Goal: Find specific page/section

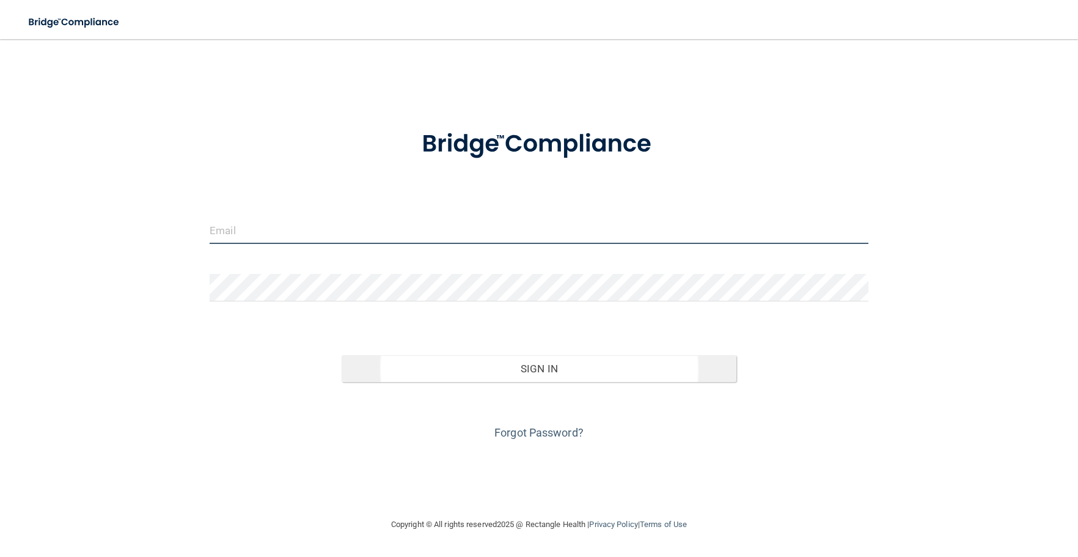
type input "[PERSON_NAME][EMAIL_ADDRESS][DOMAIN_NAME]"
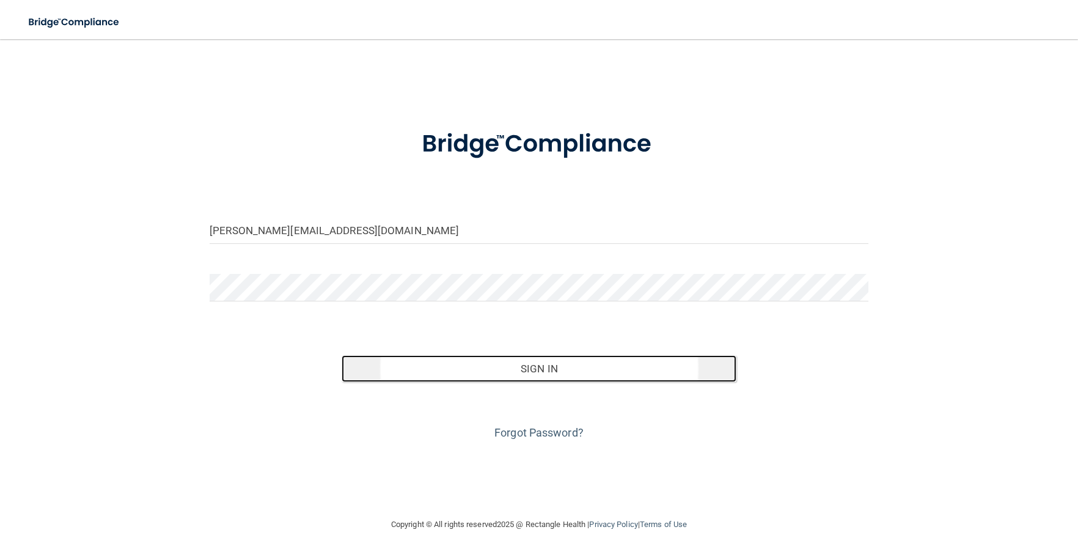
click at [544, 368] on button "Sign In" at bounding box center [539, 368] width 395 height 27
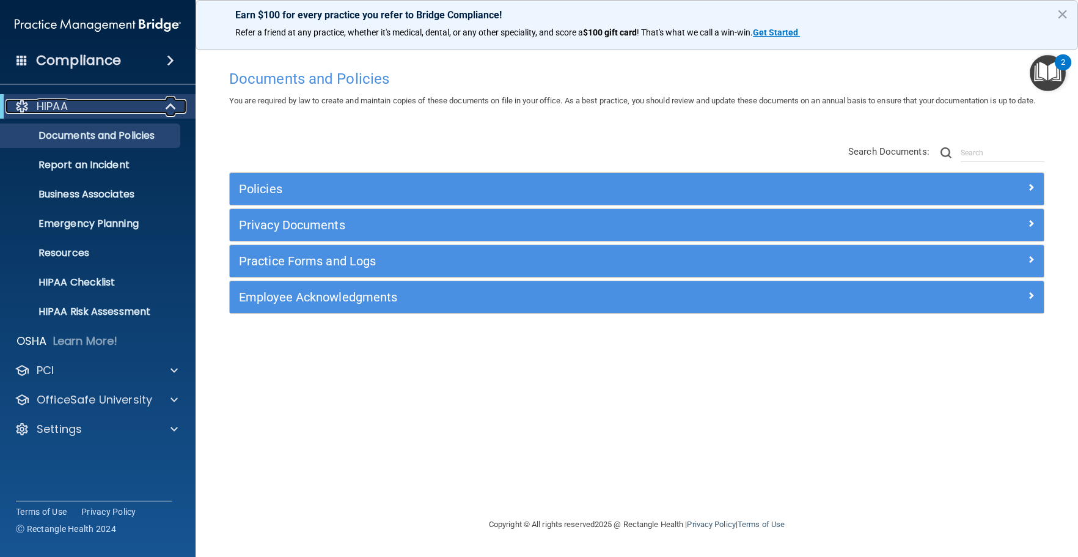
click at [114, 106] on div "HIPAA" at bounding box center [80, 106] width 151 height 15
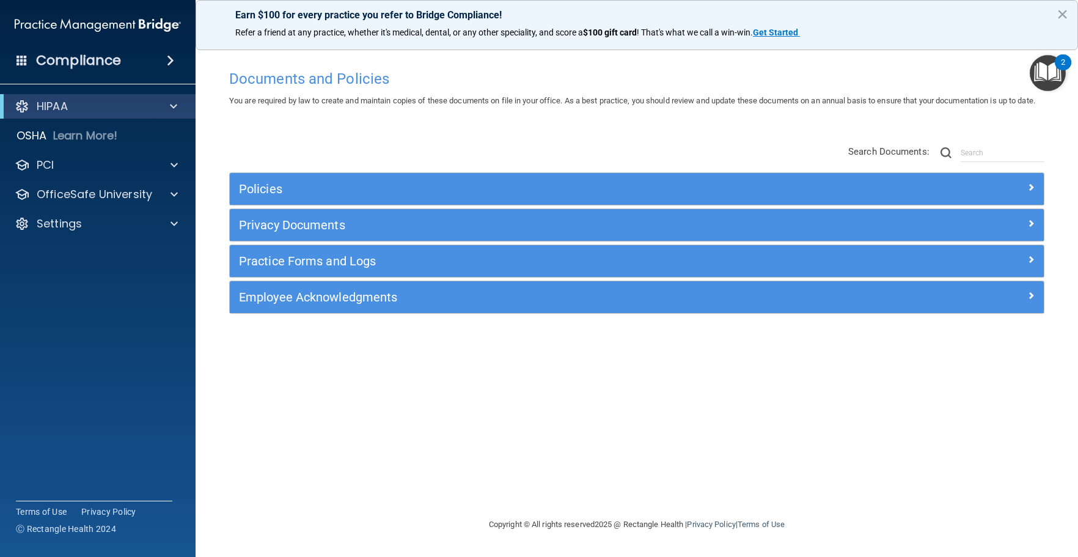
click at [174, 59] on span at bounding box center [170, 60] width 7 height 15
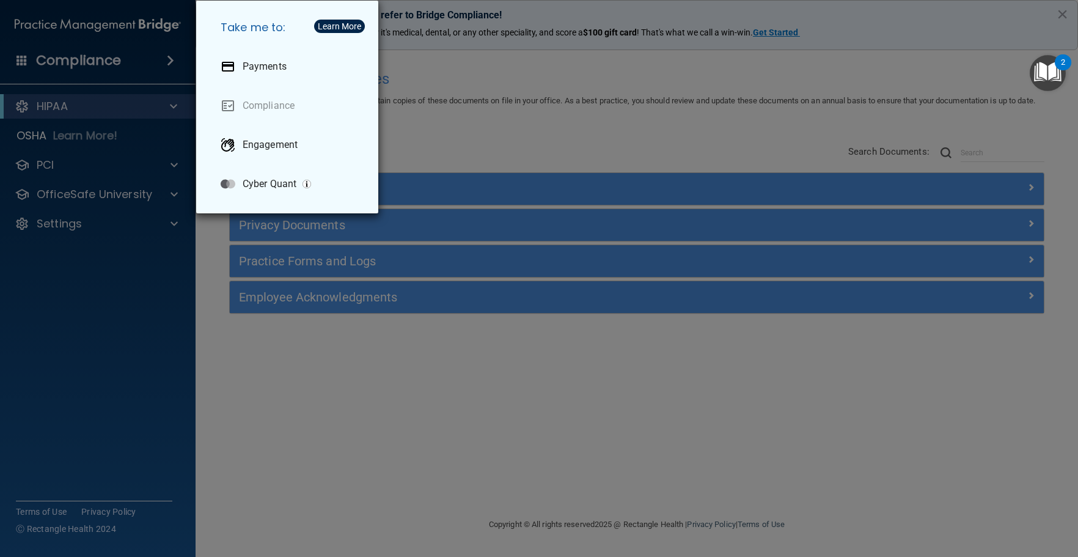
click at [174, 59] on div "Take me to: Payments Compliance Engagement Cyber Quant" at bounding box center [539, 278] width 1078 height 557
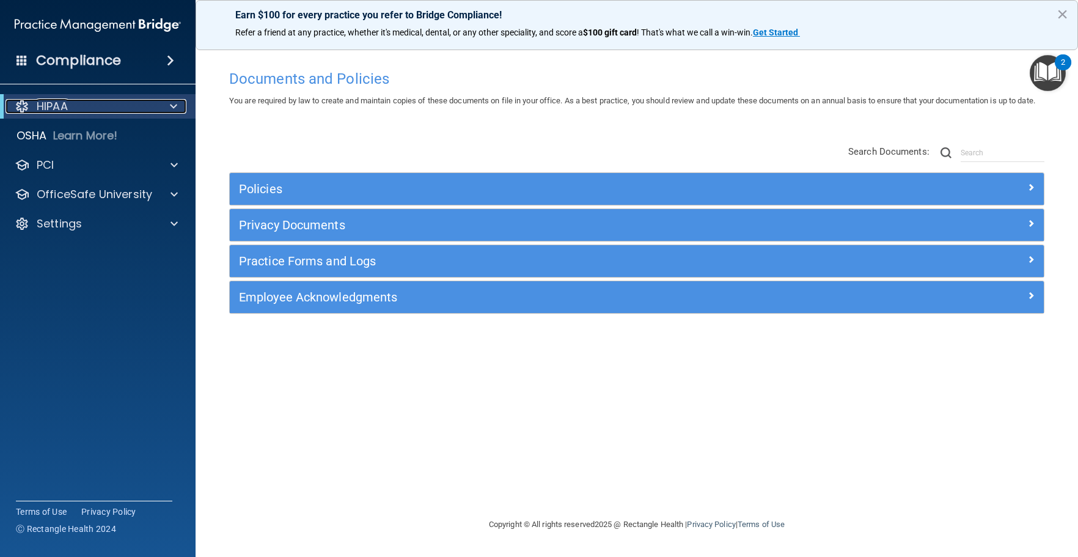
click at [173, 106] on span at bounding box center [173, 106] width 7 height 15
